Goal: Information Seeking & Learning: Learn about a topic

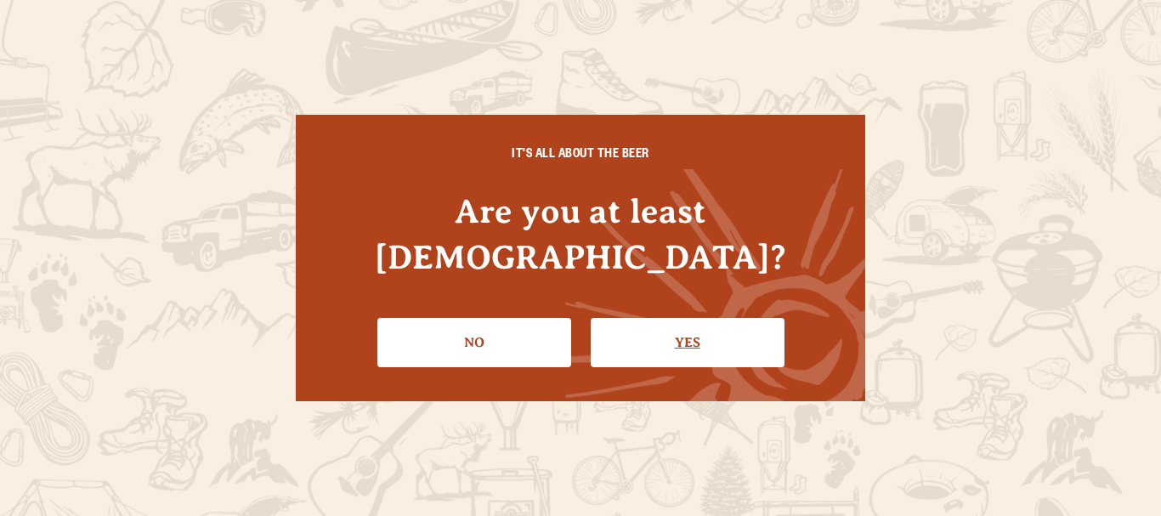
click at [693, 318] on link "Yes" at bounding box center [688, 342] width 194 height 49
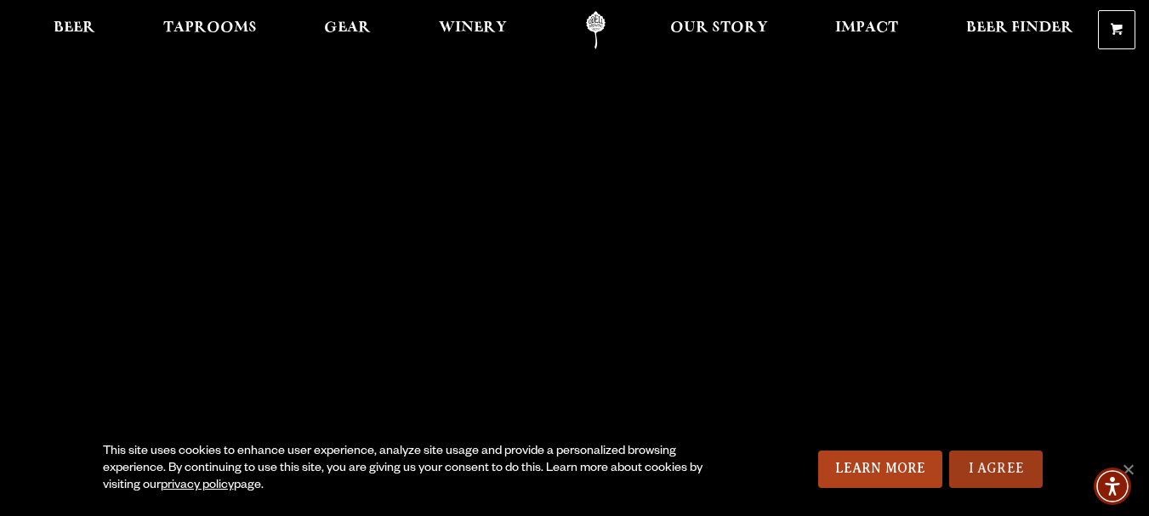
click at [1013, 461] on link "I Agree" at bounding box center [996, 469] width 94 height 37
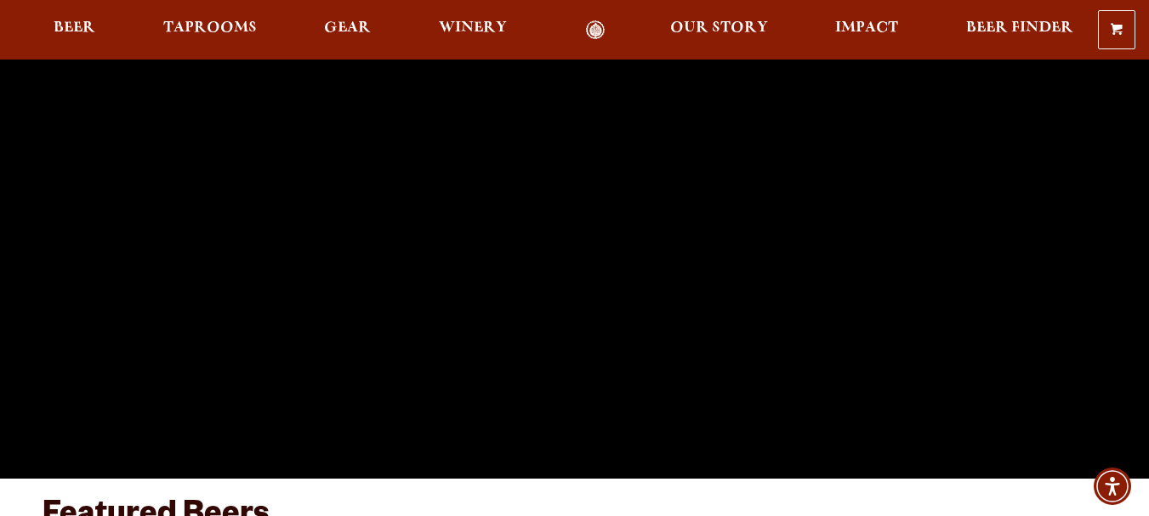
scroll to position [85, 0]
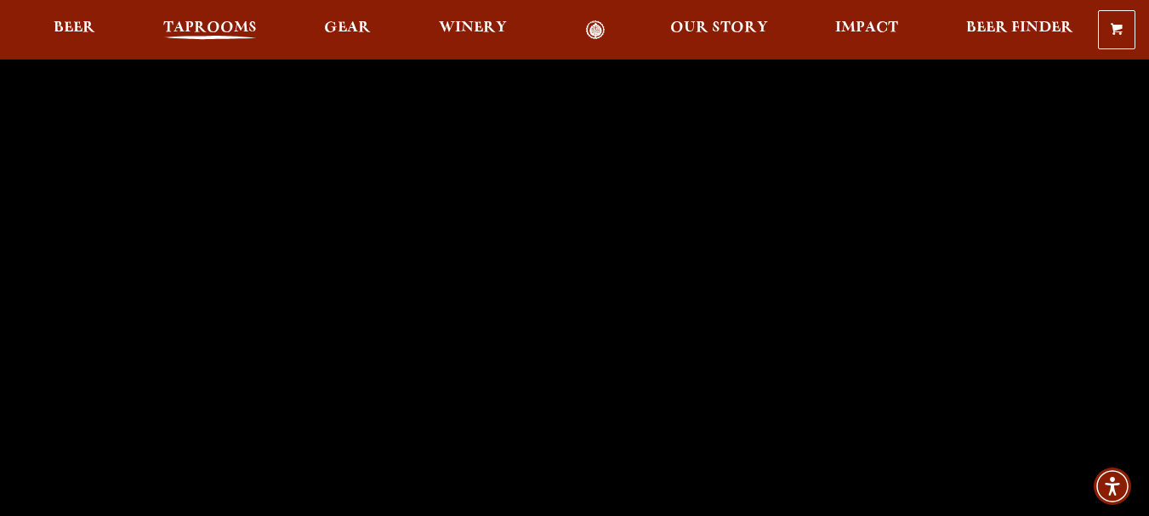
click at [173, 23] on span "Taprooms" at bounding box center [210, 28] width 94 height 14
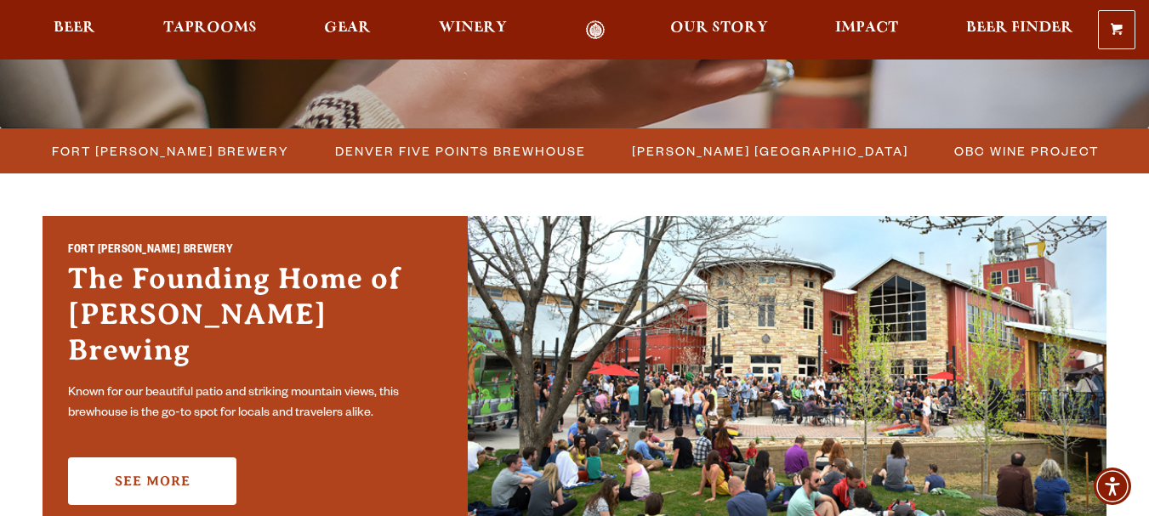
scroll to position [425, 0]
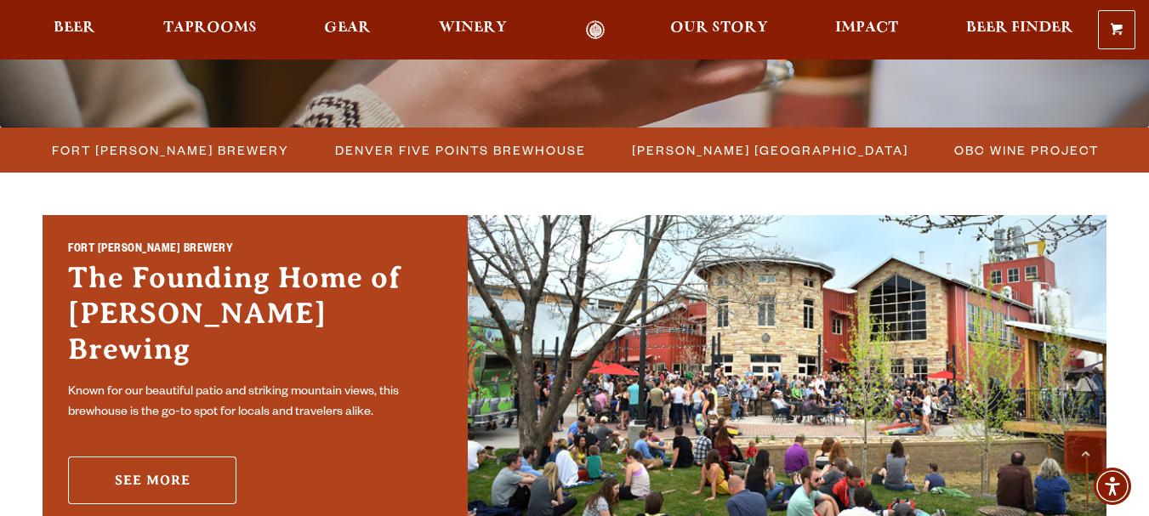
click at [209, 470] on link "See More" at bounding box center [152, 481] width 168 height 48
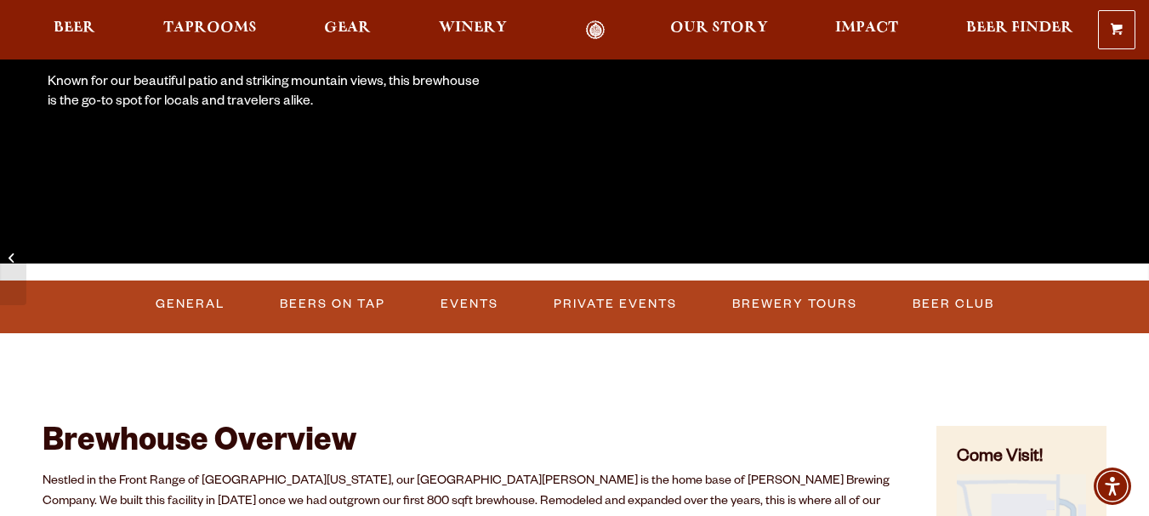
scroll to position [425, 0]
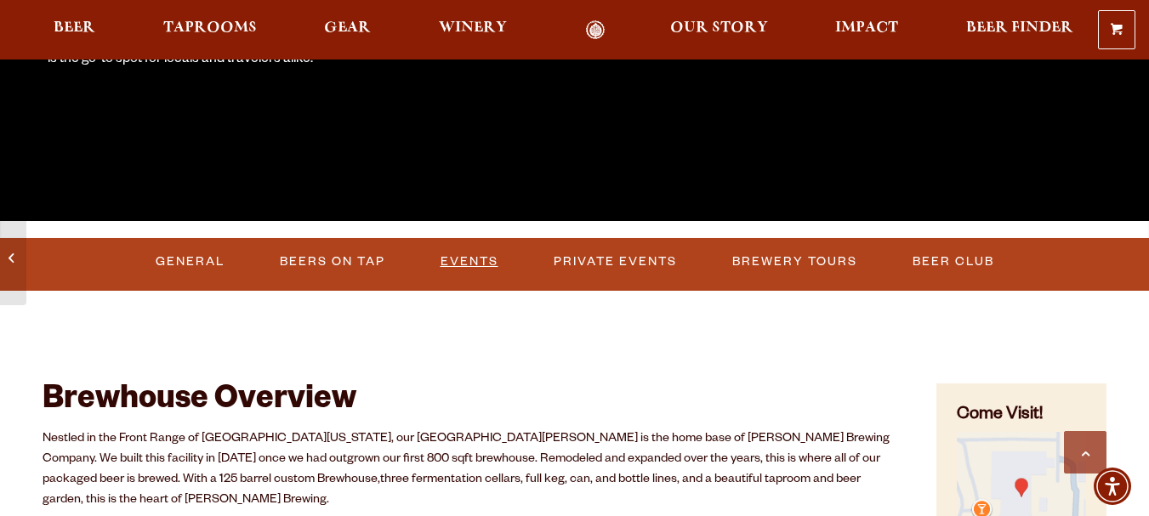
click at [447, 255] on link "Events" at bounding box center [469, 261] width 71 height 39
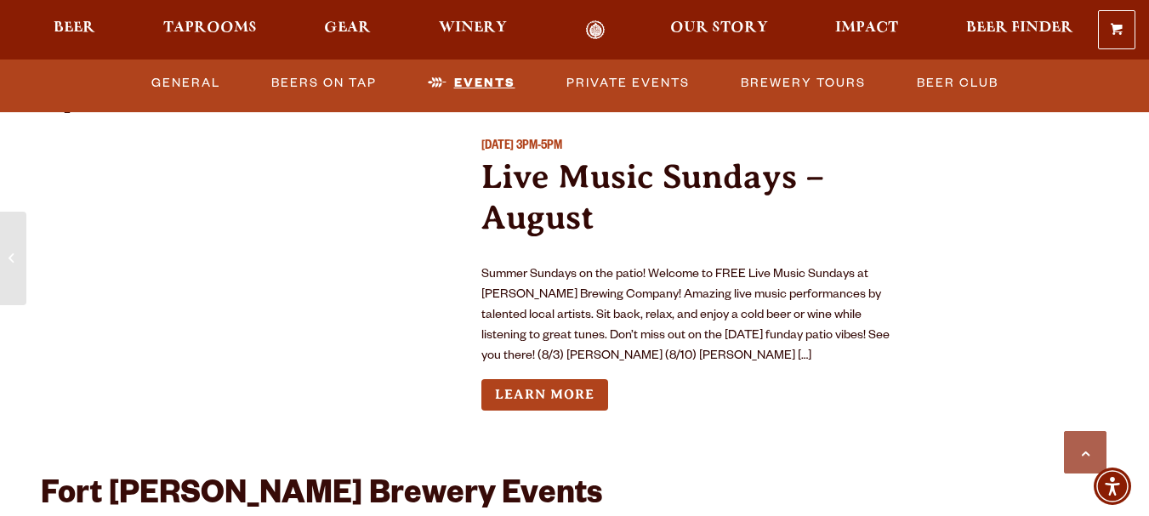
scroll to position [6230, 0]
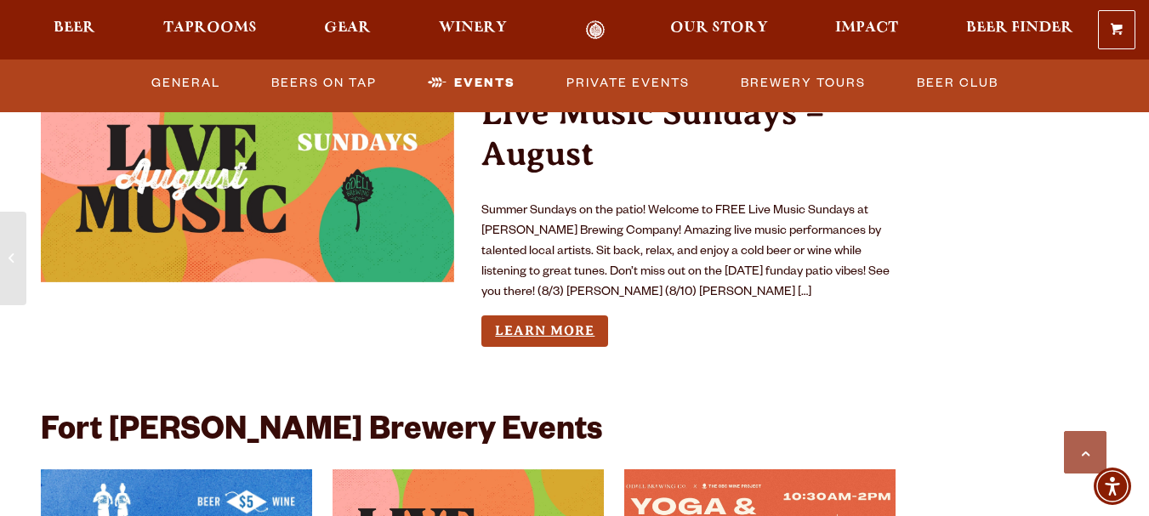
click at [601, 315] on link "Learn More" at bounding box center [544, 330] width 127 height 31
